Goal: Information Seeking & Learning: Understand process/instructions

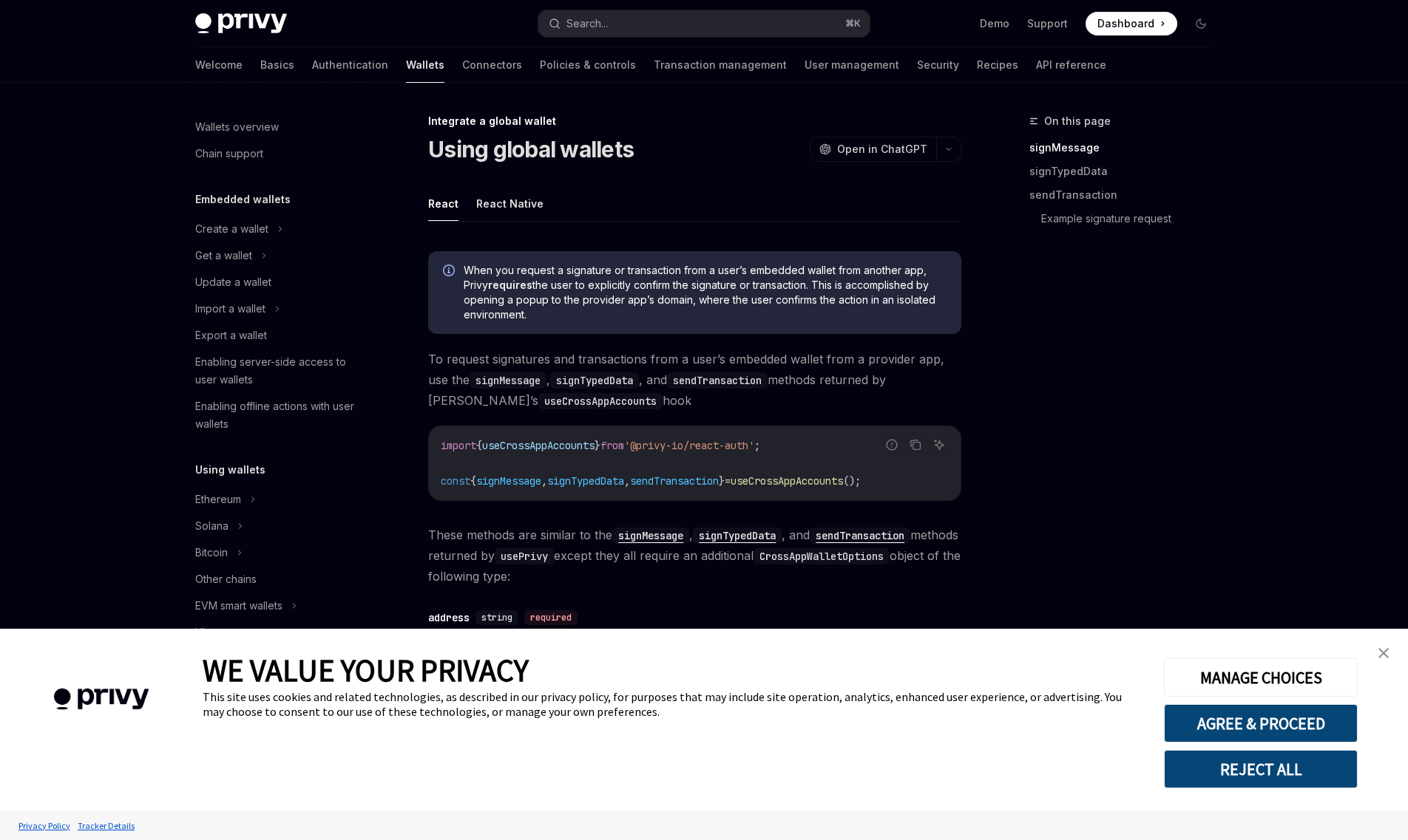
type textarea "*"
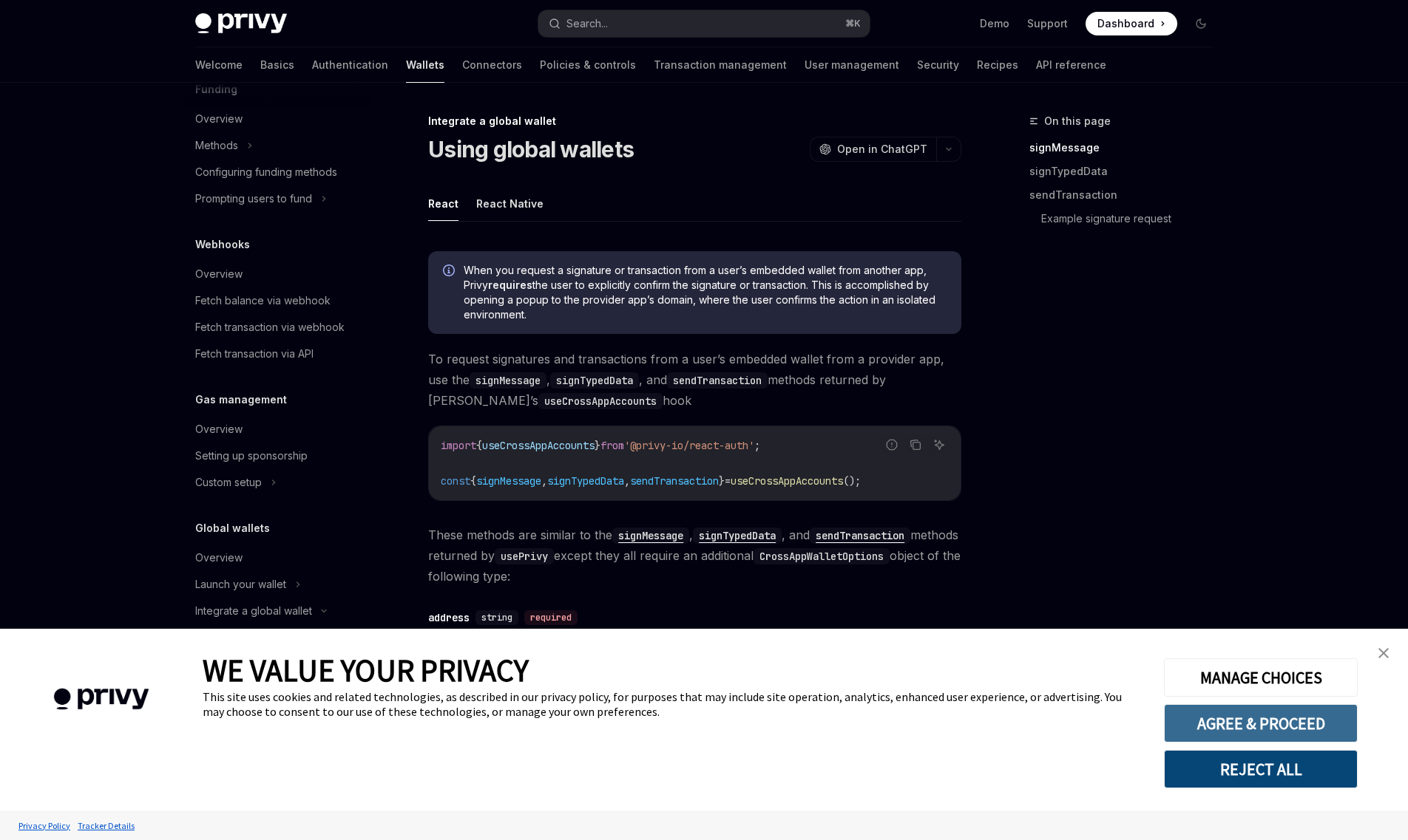
click at [1286, 729] on button "AGREE & PROCEED" at bounding box center [1261, 723] width 194 height 39
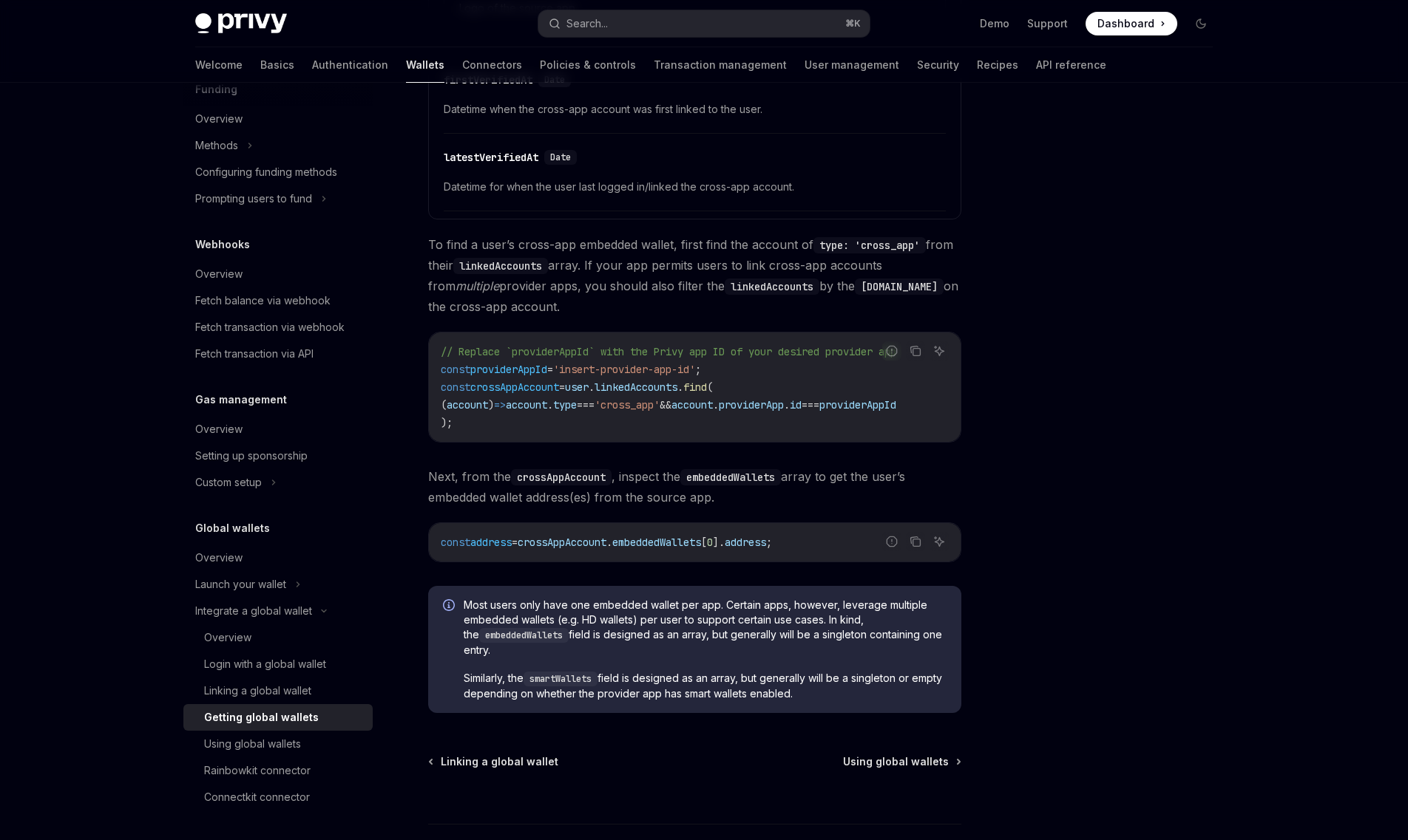
scroll to position [983, 0]
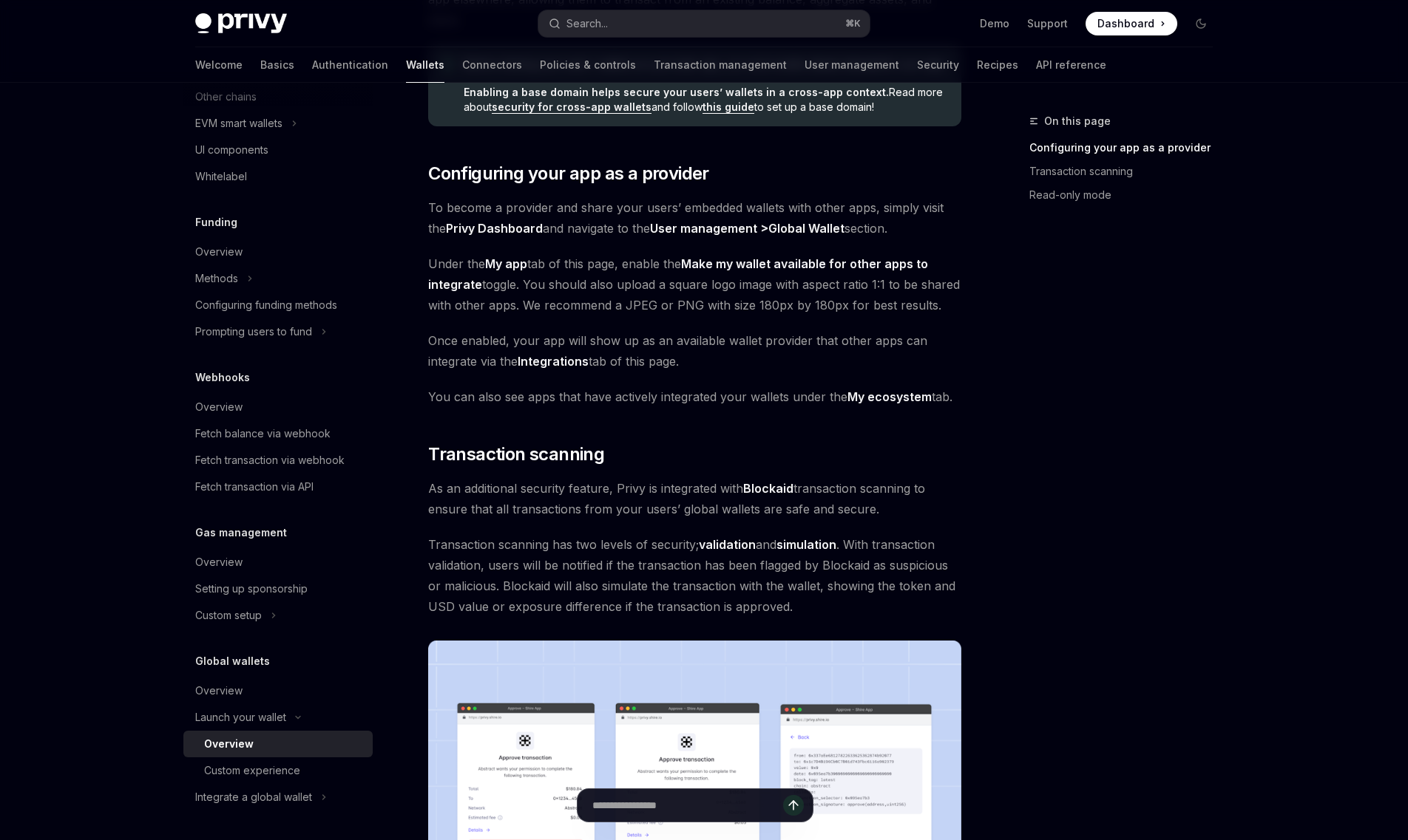
click at [667, 532] on div "Providers are apps that enable their users’ embedded wallets to be used in othe…" at bounding box center [695, 688] width 534 height 1482
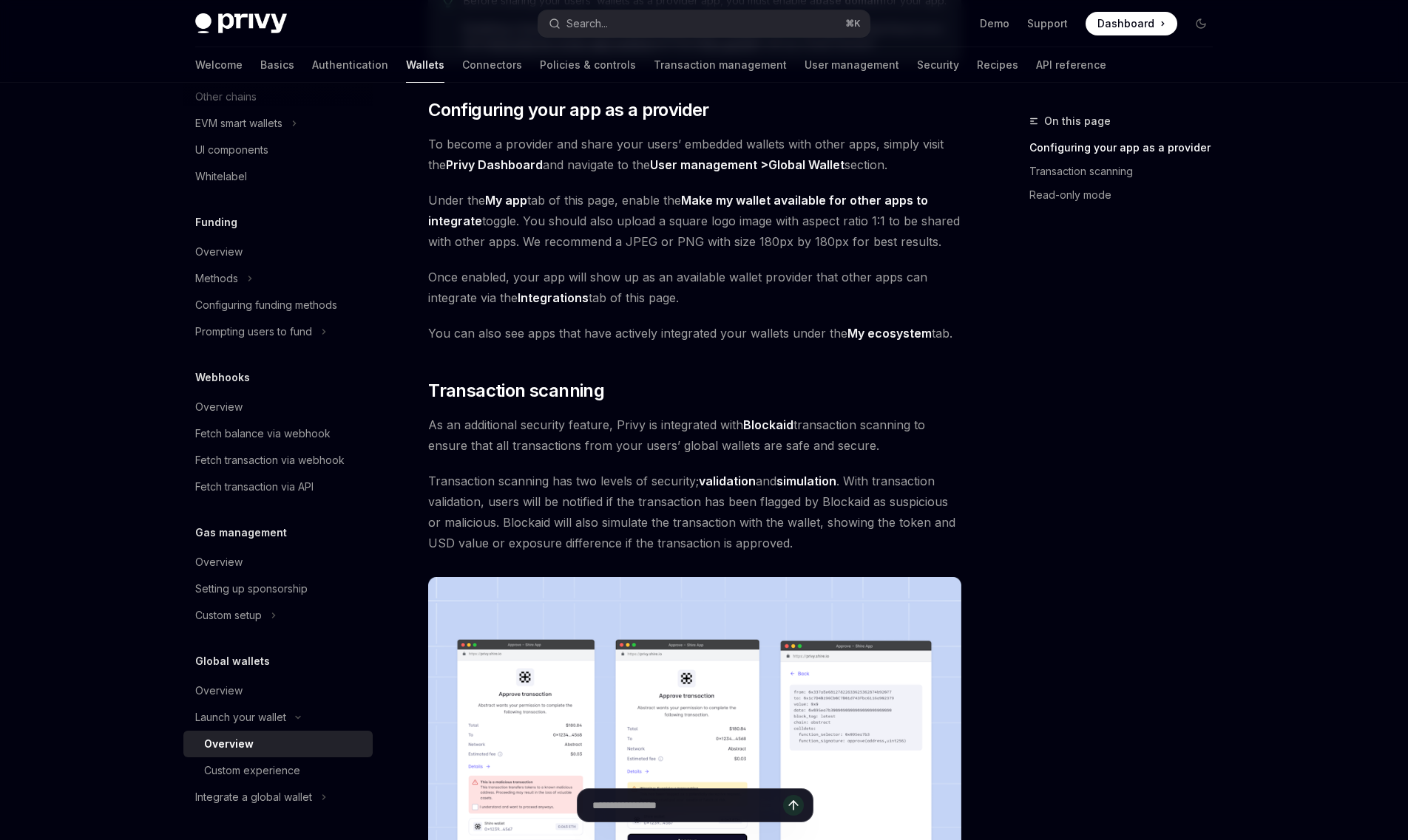
scroll to position [309, 0]
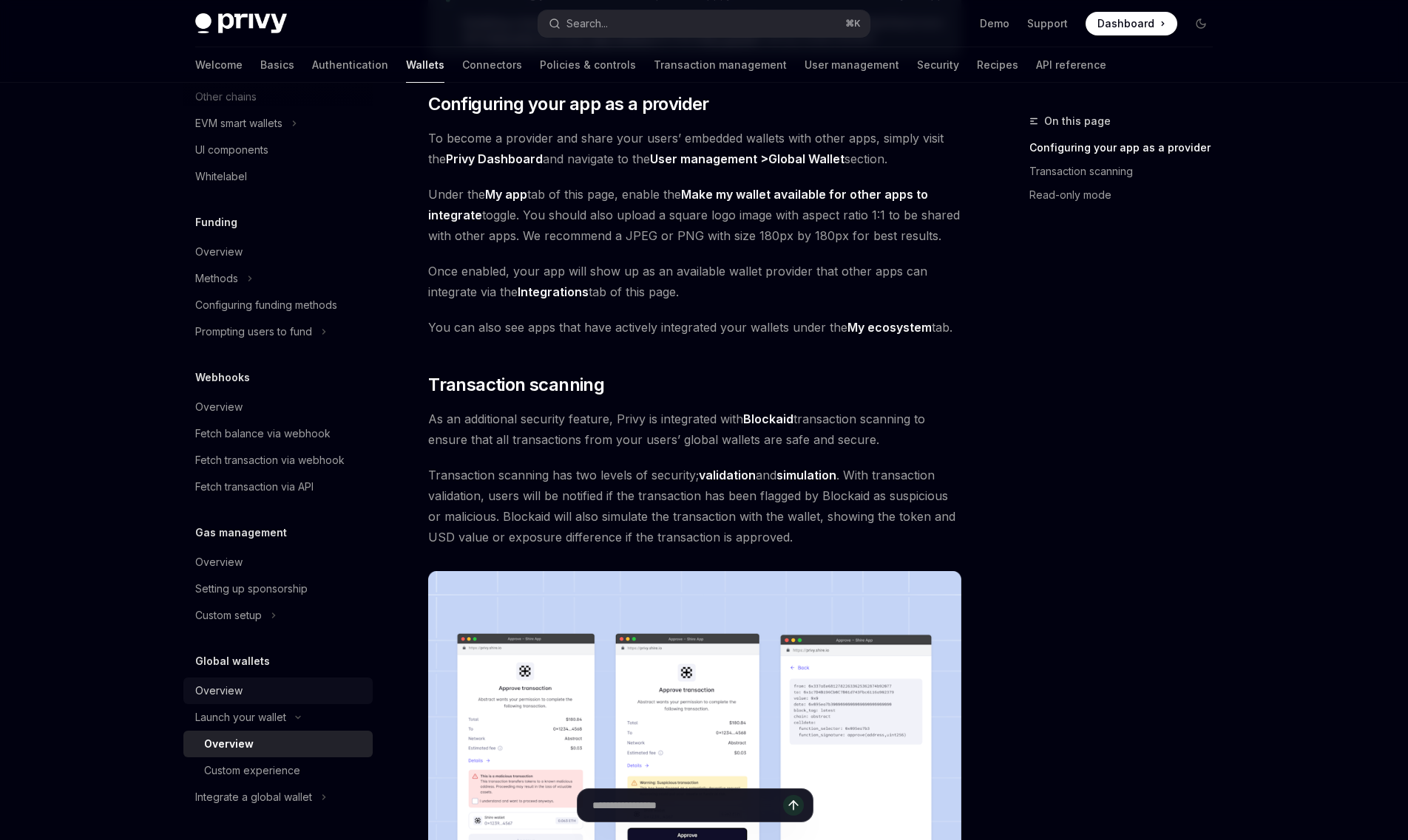
click at [248, 684] on div "Overview" at bounding box center [279, 690] width 168 height 18
type textarea "*"
